Goal: Information Seeking & Learning: Understand process/instructions

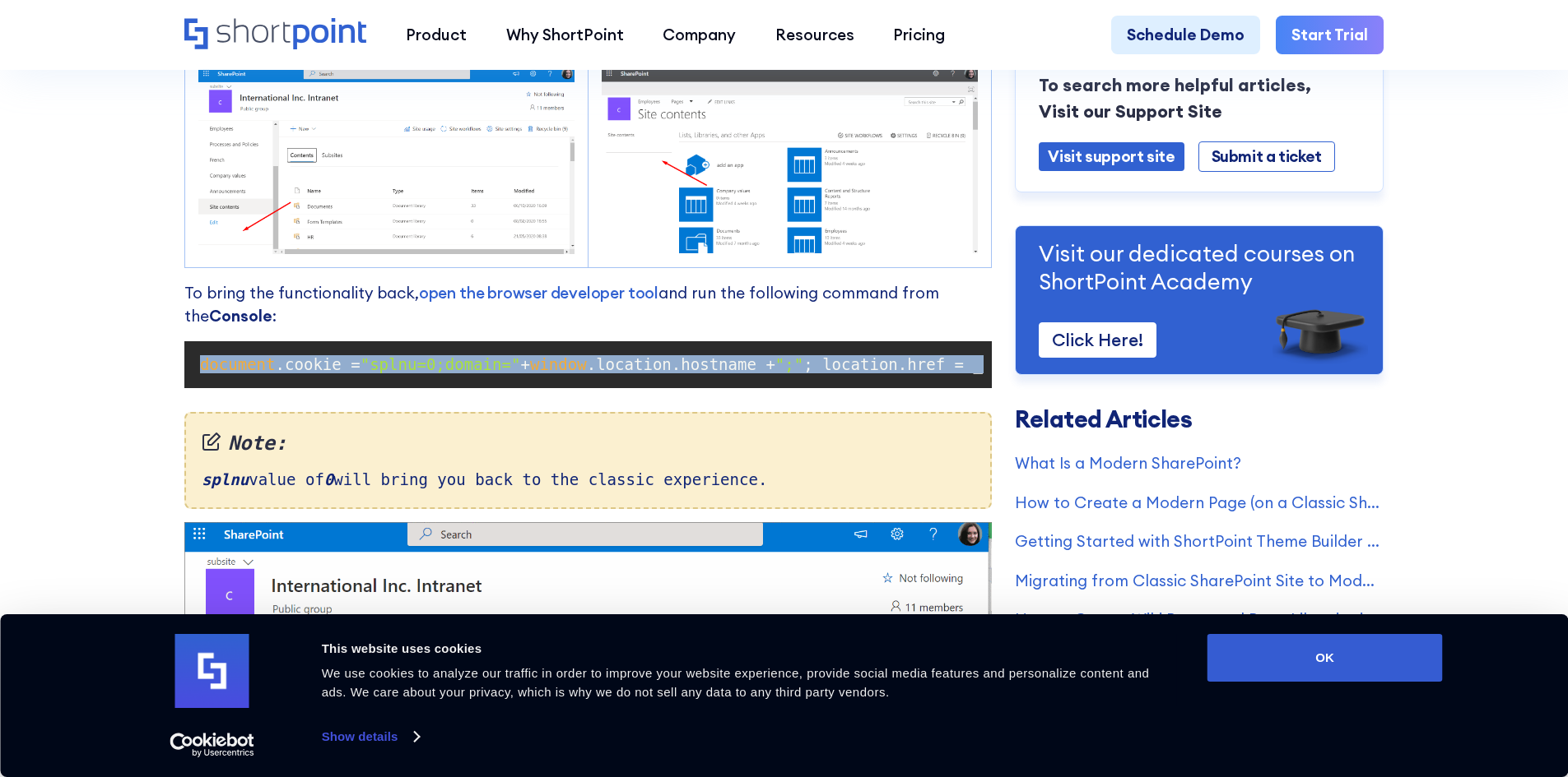
scroll to position [0, 582]
click at [507, 303] on link "open the browser developer tool" at bounding box center [539, 293] width 240 height 20
